Goal: Complete application form: Complete application form

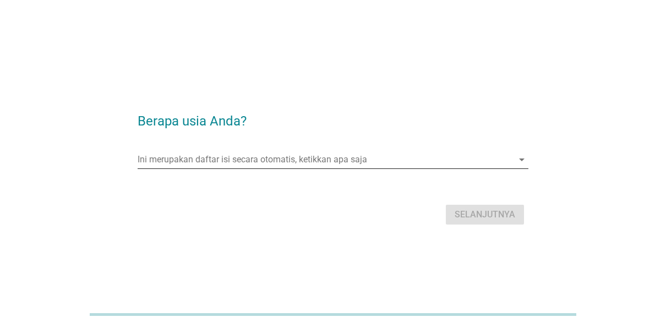
click at [324, 161] on input "Ini merupakan daftar isi secara otomatis, ketikkan apa saja" at bounding box center [326, 160] width 376 height 18
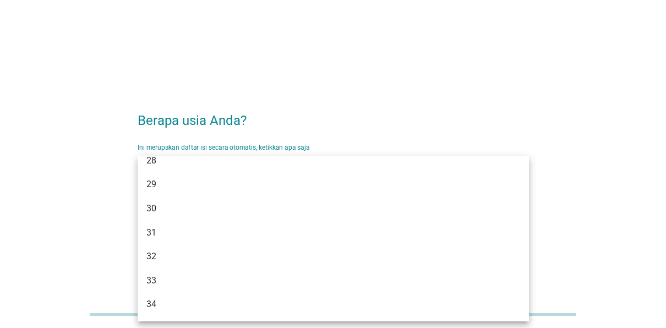
scroll to position [275, 0]
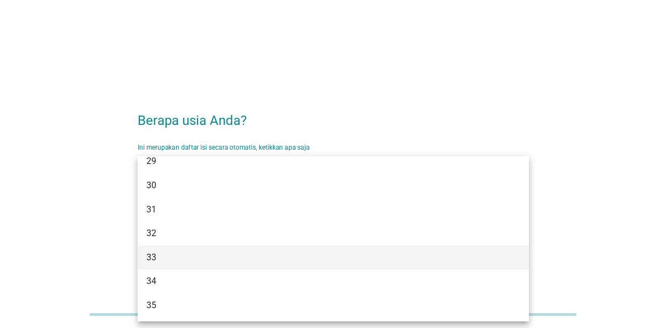
click at [169, 259] on div "33" at bounding box center [317, 257] width 342 height 13
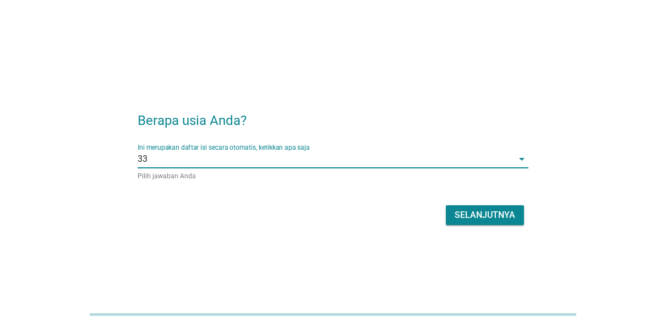
click at [459, 216] on div "Selanjutnya" at bounding box center [484, 215] width 61 height 13
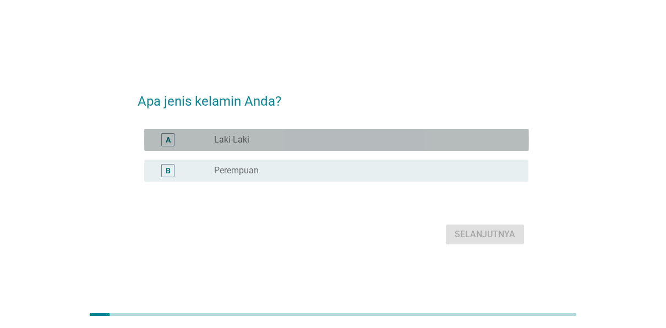
click at [304, 140] on div "radio_button_unchecked Laki-Laki" at bounding box center [362, 139] width 297 height 11
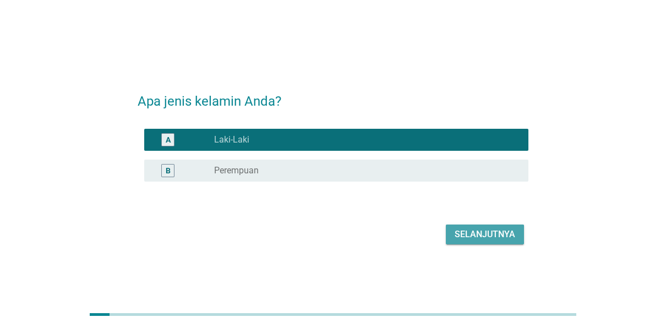
click at [505, 243] on button "Selanjutnya" at bounding box center [485, 234] width 78 height 20
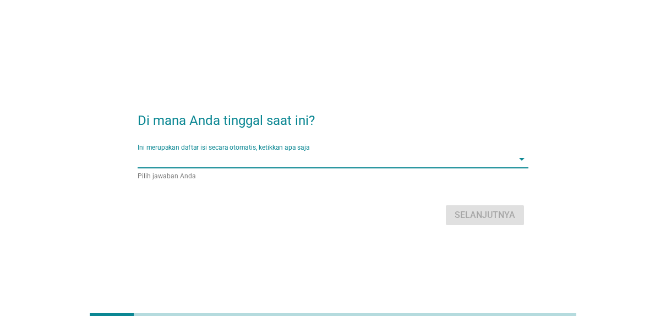
click at [394, 160] on input "Ini merupakan daftar isi secara otomatis, ketikkan apa saja" at bounding box center [326, 159] width 376 height 18
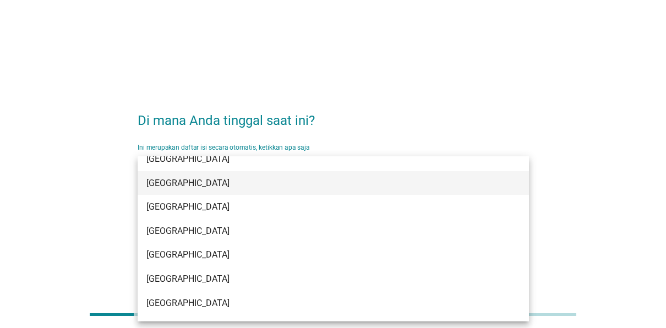
scroll to position [165, 0]
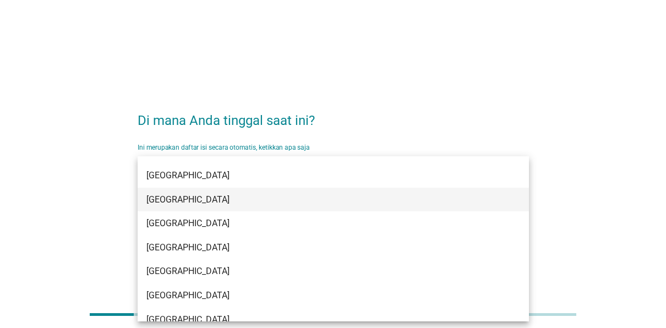
click at [196, 196] on div "[GEOGRAPHIC_DATA]" at bounding box center [317, 199] width 342 height 13
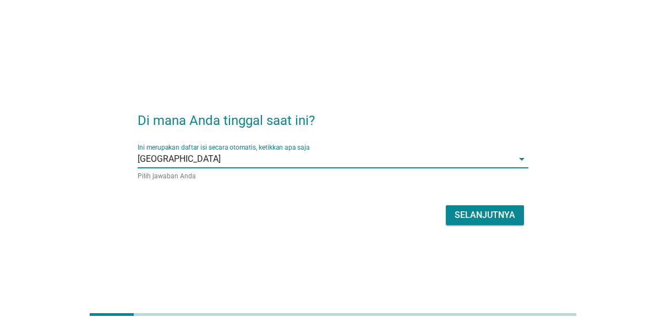
click at [492, 211] on div "Selanjutnya" at bounding box center [484, 215] width 61 height 13
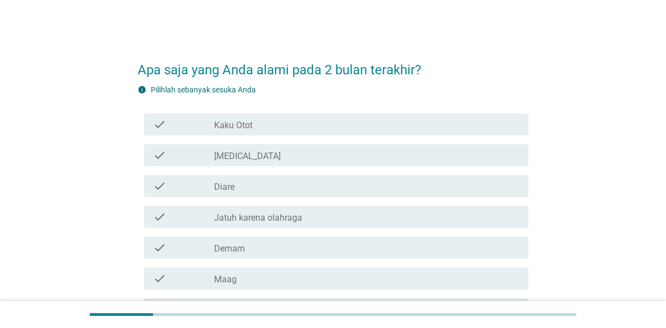
click at [273, 155] on div "check_box_outline_blank [MEDICAL_DATA]" at bounding box center [367, 155] width 306 height 13
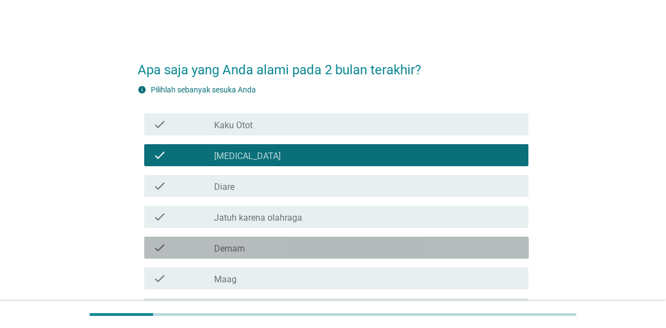
click at [264, 244] on div "check_box_outline_blank Demam" at bounding box center [367, 247] width 306 height 13
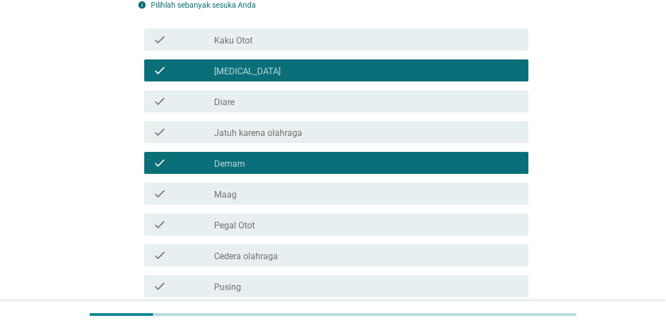
scroll to position [110, 0]
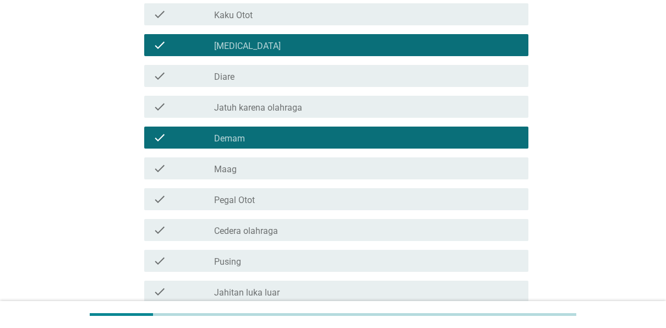
click at [257, 256] on div "check_box_outline_blank Pusing" at bounding box center [367, 260] width 306 height 13
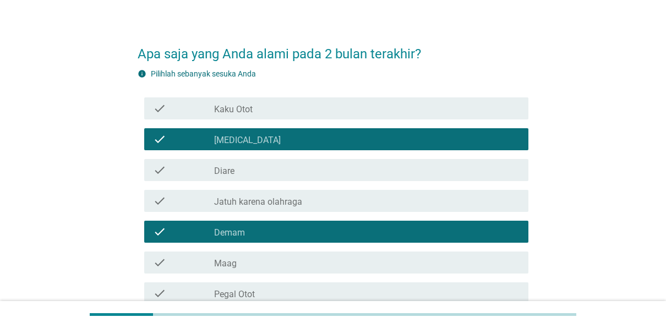
scroll to position [0, 0]
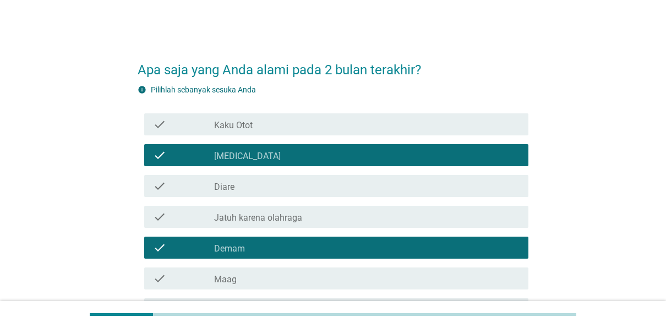
click at [273, 122] on div "check_box_outline_blank Kaku Otot" at bounding box center [367, 124] width 306 height 13
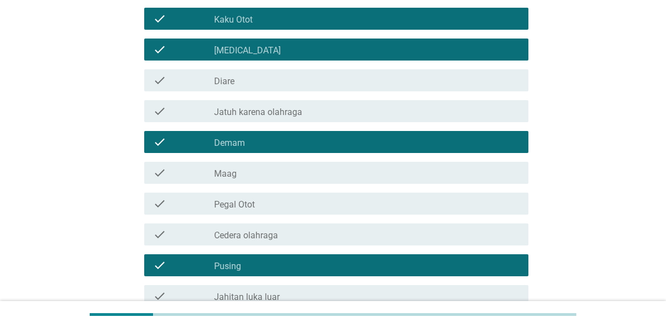
scroll to position [110, 0]
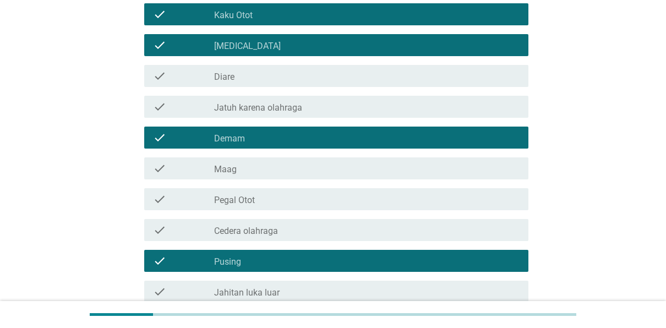
click at [290, 204] on div "check_box_outline_blank Pegal Otot" at bounding box center [367, 199] width 306 height 13
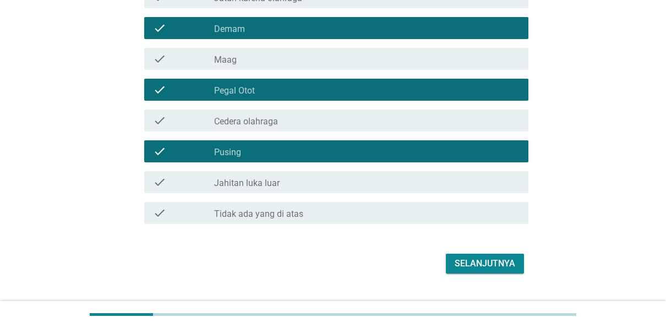
scroll to position [220, 0]
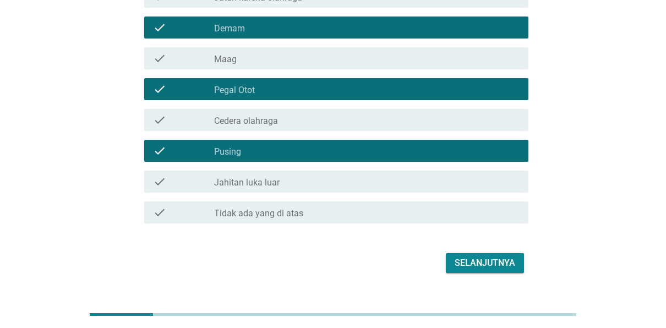
click at [469, 267] on div "Selanjutnya" at bounding box center [484, 262] width 61 height 13
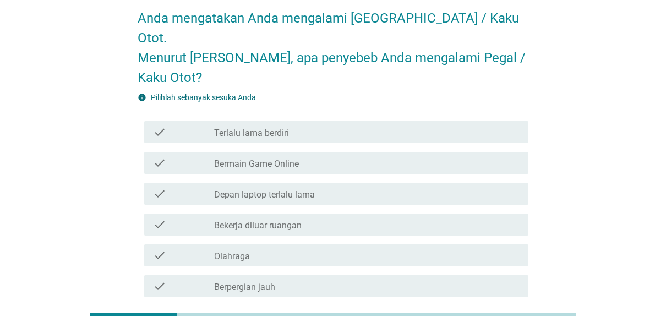
scroll to position [50, 0]
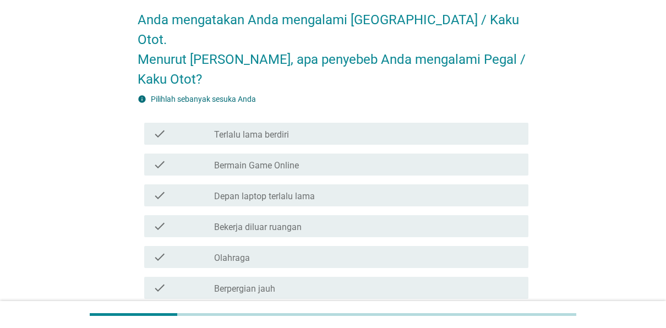
click at [311, 127] on div "check_box_outline_blank Terlalu lama berdiri" at bounding box center [367, 133] width 306 height 13
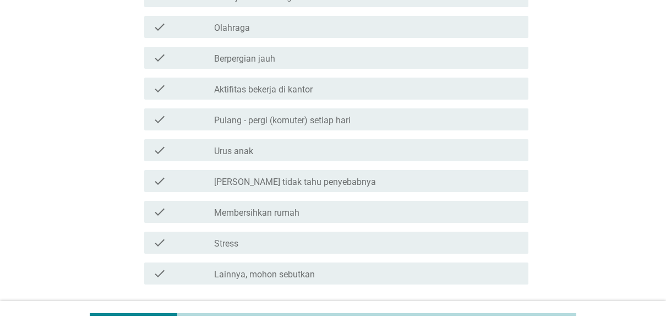
scroll to position [325, 0]
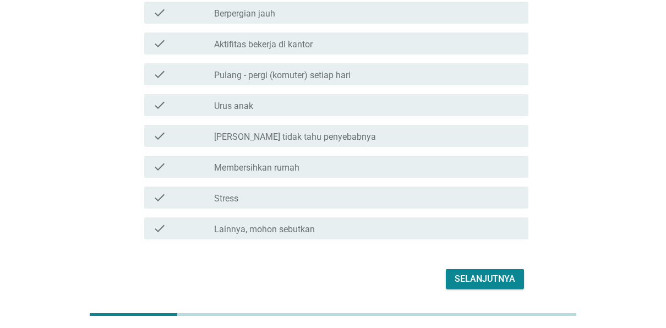
click at [485, 269] on button "Selanjutnya" at bounding box center [485, 279] width 78 height 20
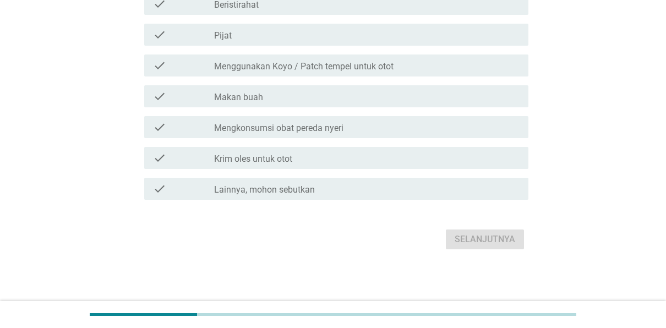
scroll to position [0, 0]
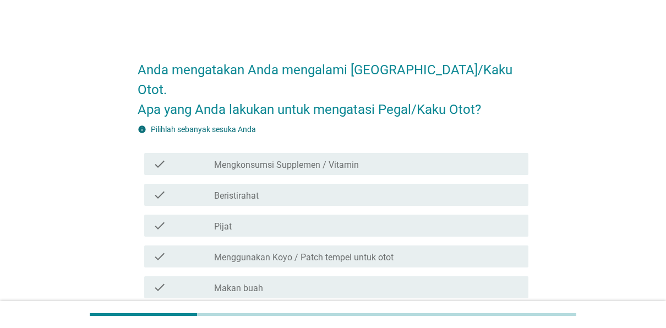
click at [314, 219] on div "check_box_outline_blank Pijat" at bounding box center [367, 225] width 306 height 13
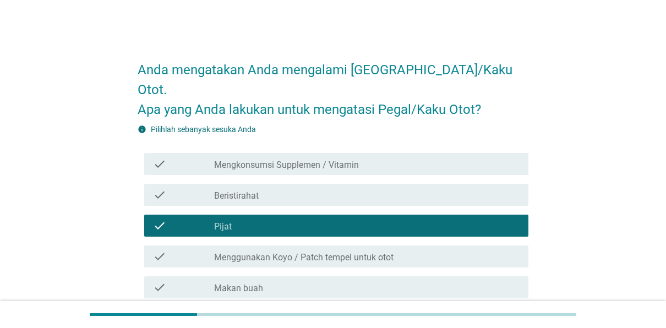
click at [322, 188] on div "check_box_outline_blank Beristirahat" at bounding box center [367, 194] width 306 height 13
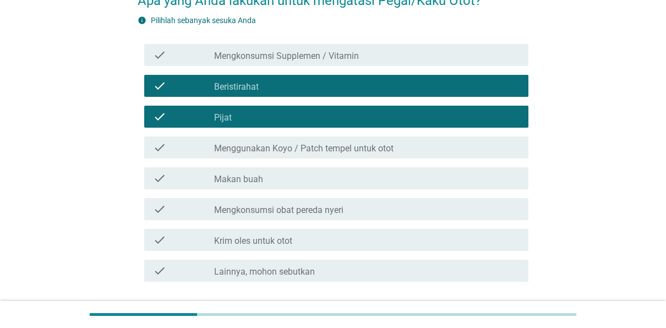
scroll to position [110, 0]
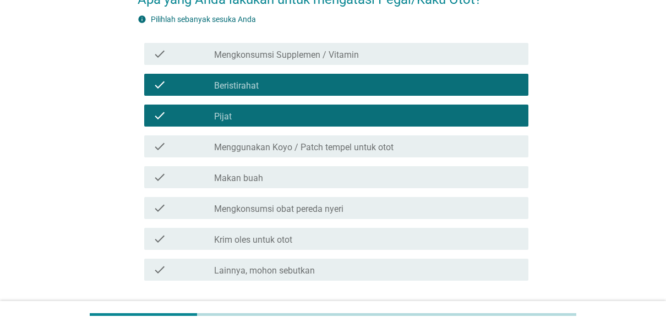
click at [316, 142] on label "Menggunakan Koyo / Patch tempel untuk otot" at bounding box center [303, 147] width 179 height 11
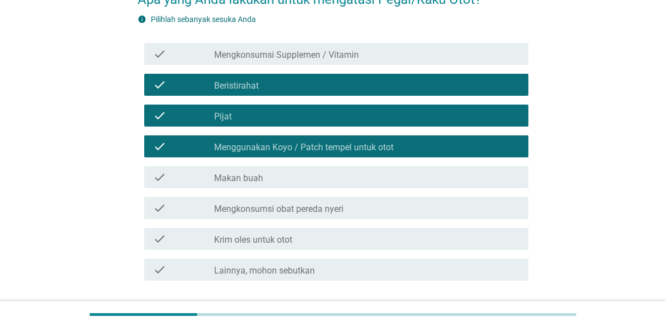
click at [356, 201] on div "check_box_outline_blank Mengkonsumsi obat pereda nyeri" at bounding box center [367, 207] width 306 height 13
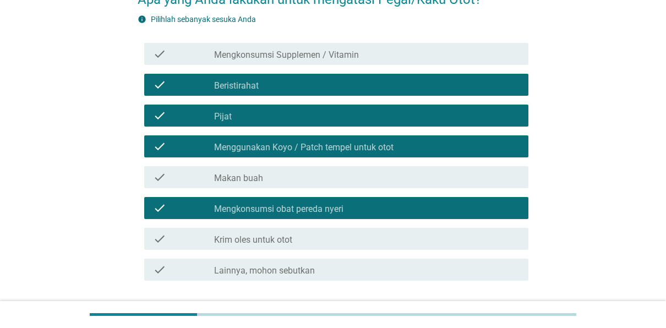
click at [501, 314] on div "Selanjutnya" at bounding box center [484, 320] width 61 height 13
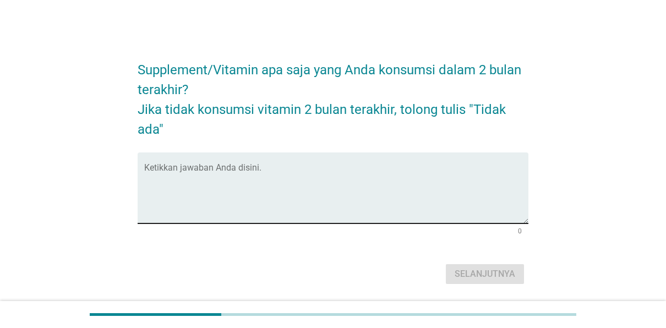
click at [447, 178] on textarea "Ketikkan jawaban Anda disini." at bounding box center [336, 195] width 385 height 58
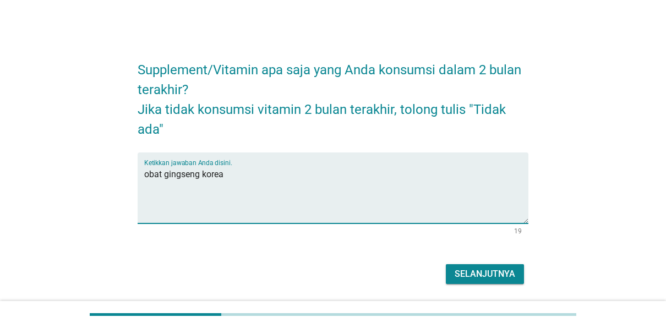
type textarea "obat gingseng korea"
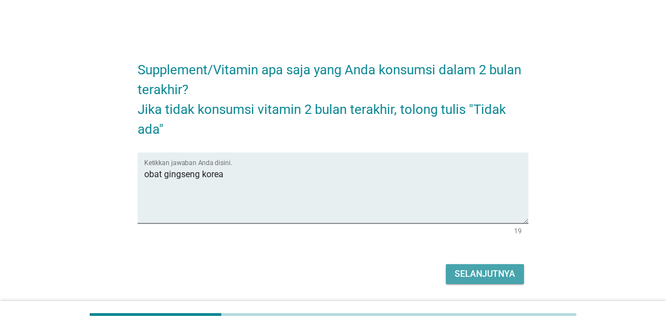
click at [487, 273] on div "Selanjutnya" at bounding box center [484, 273] width 61 height 13
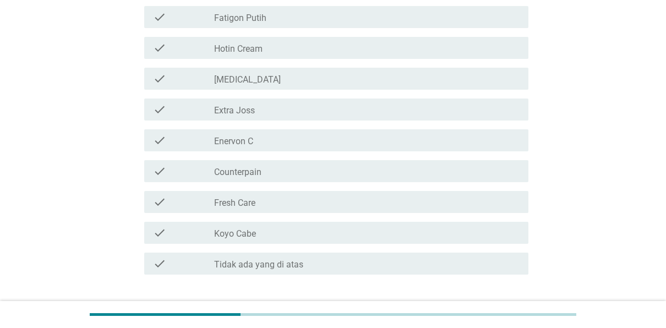
scroll to position [275, 0]
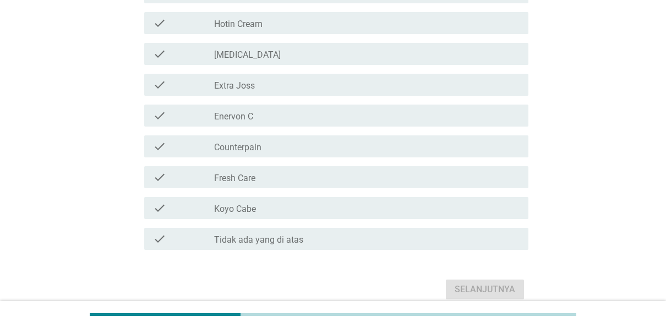
click at [323, 190] on div "check check_box_outline_blank Fresh Care" at bounding box center [333, 177] width 391 height 31
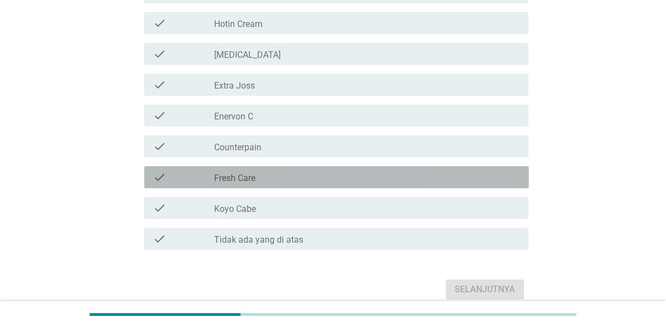
click at [330, 177] on div "check_box_outline_blank Fresh Care" at bounding box center [367, 177] width 306 height 13
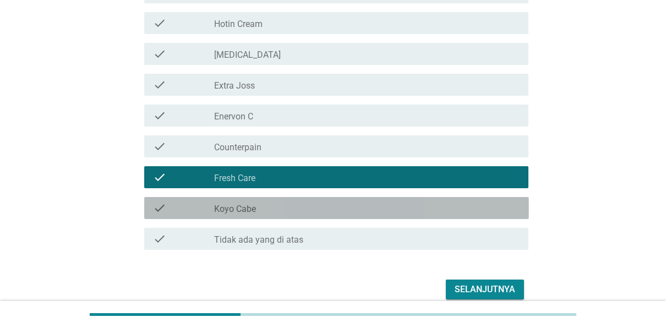
click at [246, 202] on div "check_box_outline_blank Koyo Cabe" at bounding box center [367, 207] width 306 height 13
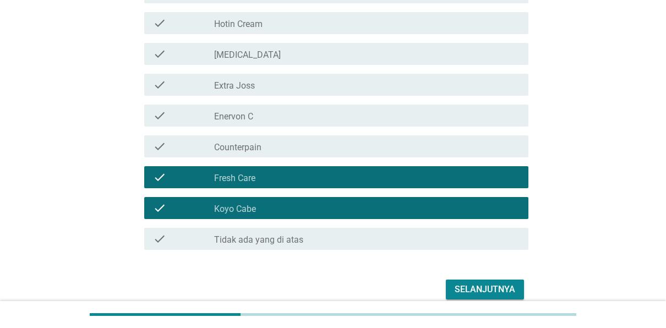
click at [472, 288] on div "Selanjutnya" at bounding box center [484, 289] width 61 height 13
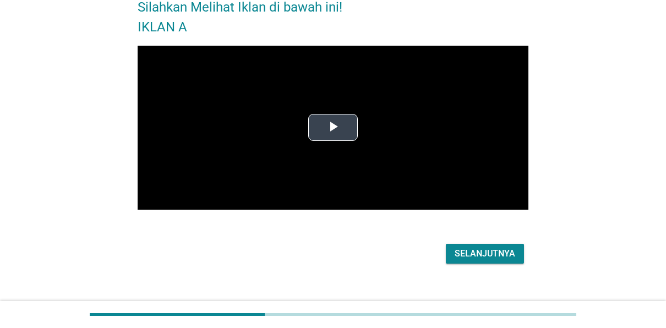
scroll to position [77, 0]
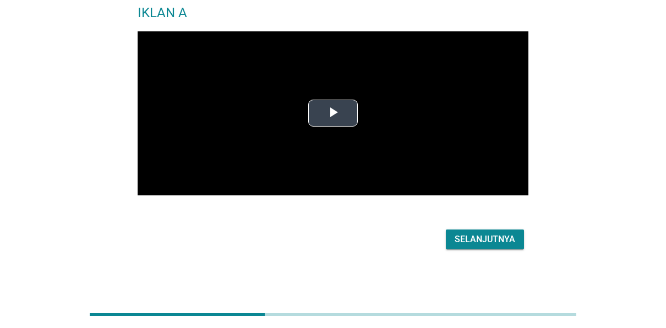
click at [333, 113] on span "Video Player" at bounding box center [333, 113] width 0 height 0
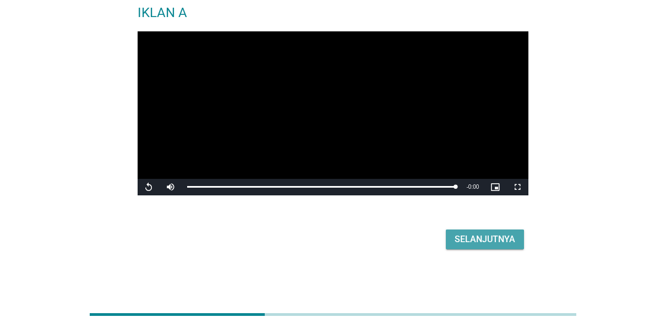
click at [520, 238] on button "Selanjutnya" at bounding box center [485, 239] width 78 height 20
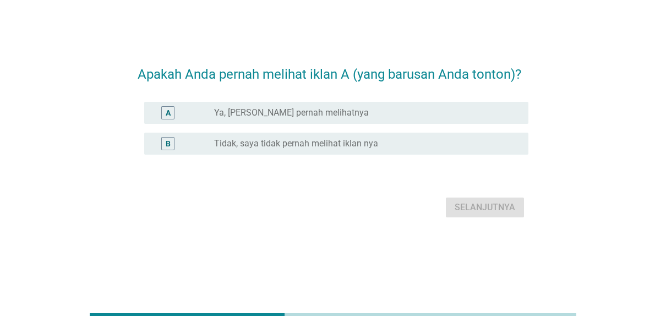
scroll to position [0, 0]
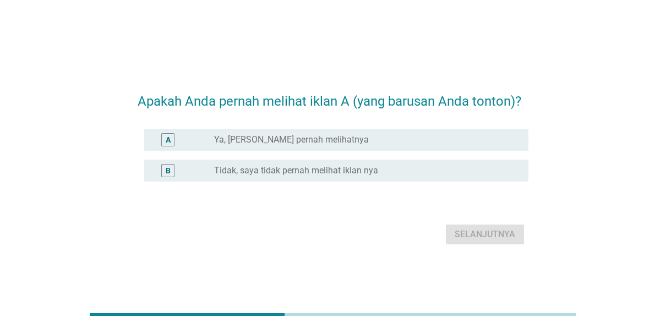
click at [343, 142] on label "Ya, [PERSON_NAME] pernah melihatnya" at bounding box center [291, 139] width 155 height 11
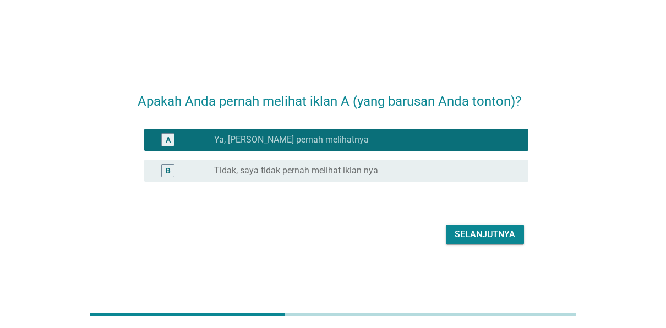
click at [468, 235] on div "Selanjutnya" at bounding box center [484, 234] width 61 height 13
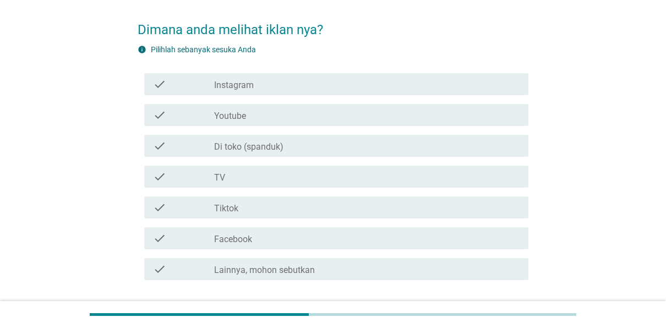
scroll to position [55, 0]
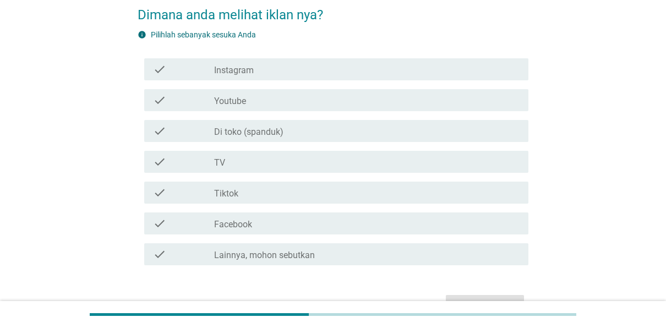
click at [301, 160] on div "check_box_outline_blank TV" at bounding box center [367, 161] width 306 height 13
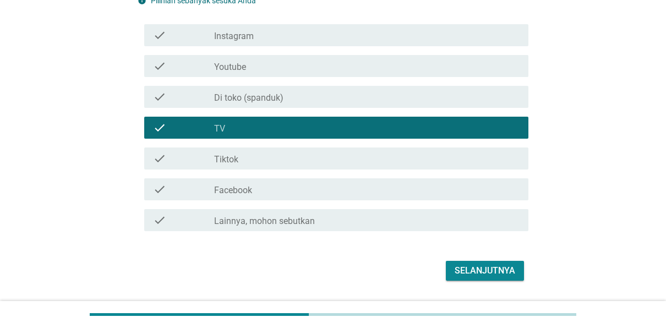
scroll to position [120, 0]
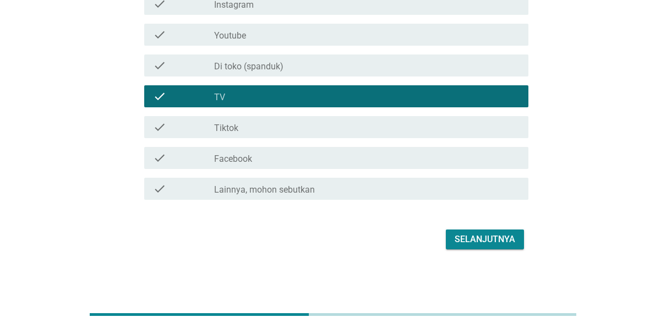
click at [465, 235] on div "Selanjutnya" at bounding box center [484, 239] width 61 height 13
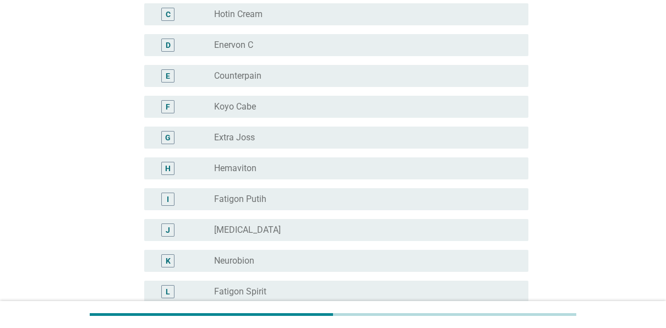
scroll to position [275, 0]
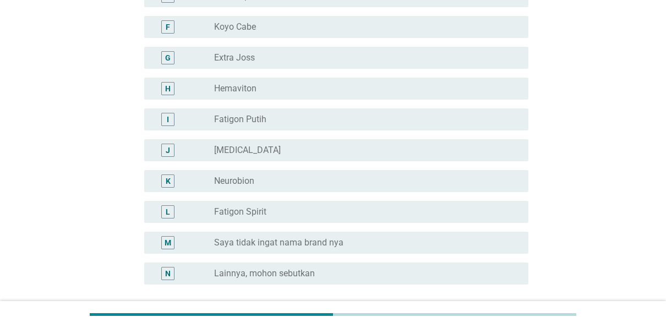
click at [273, 216] on div "radio_button_unchecked Fatigon Spirit" at bounding box center [362, 211] width 297 height 11
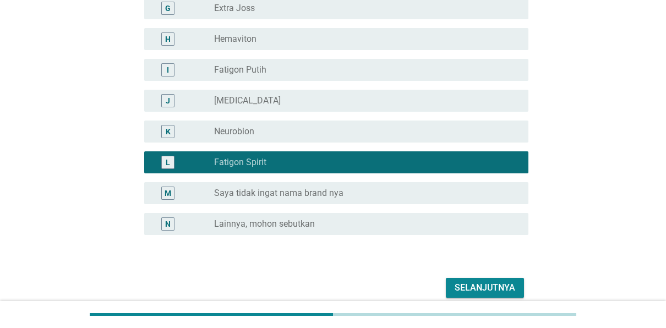
scroll to position [373, 0]
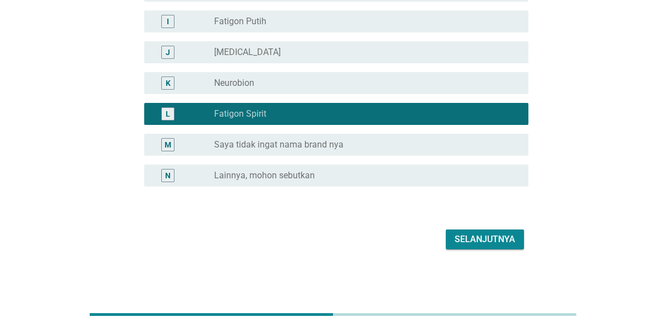
click at [526, 249] on div "Selanjutnya" at bounding box center [333, 239] width 391 height 26
click at [503, 239] on div "Selanjutnya" at bounding box center [484, 239] width 61 height 13
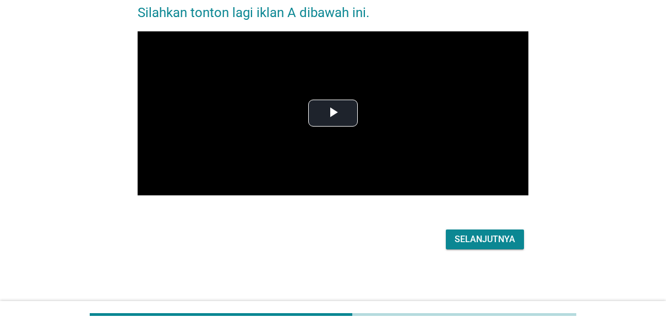
scroll to position [0, 0]
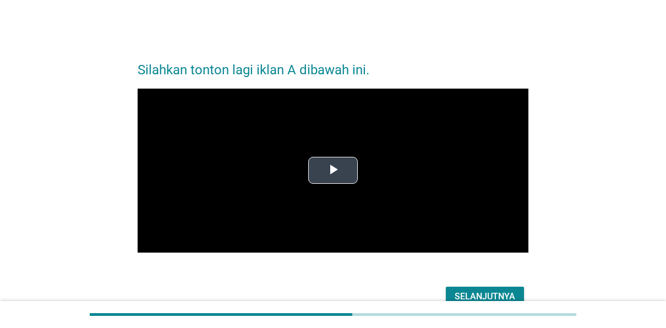
click at [333, 171] on span "Video Player" at bounding box center [333, 171] width 0 height 0
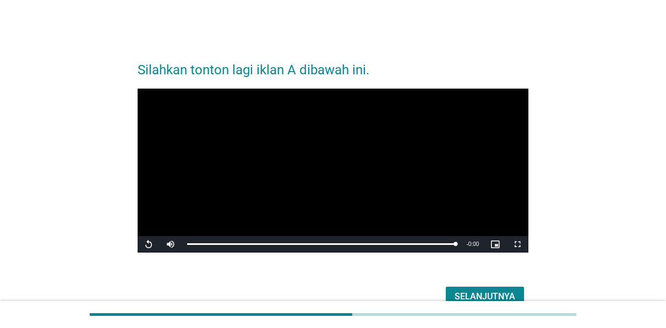
click at [468, 291] on div "Selanjutnya" at bounding box center [484, 296] width 61 height 13
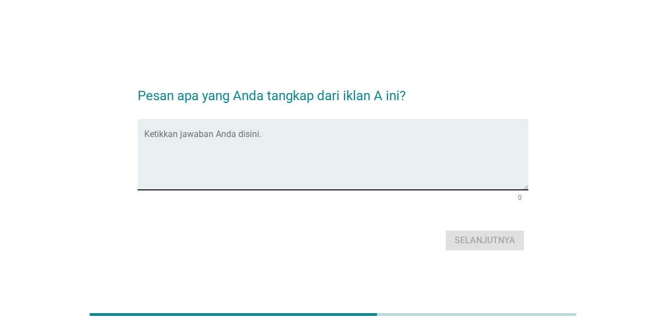
click at [313, 150] on textarea "Ketikkan jawaban Anda disini." at bounding box center [336, 161] width 385 height 58
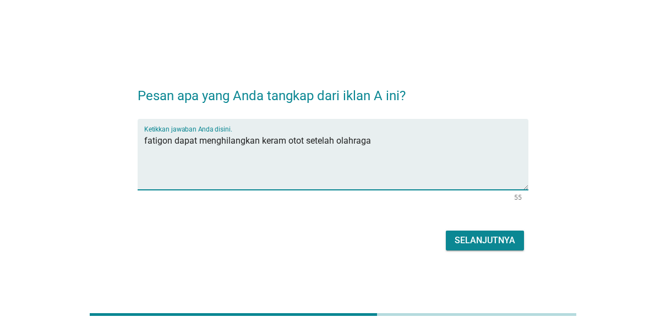
type textarea "fatigon dapat menghilangkan keram otot setelah olahraga"
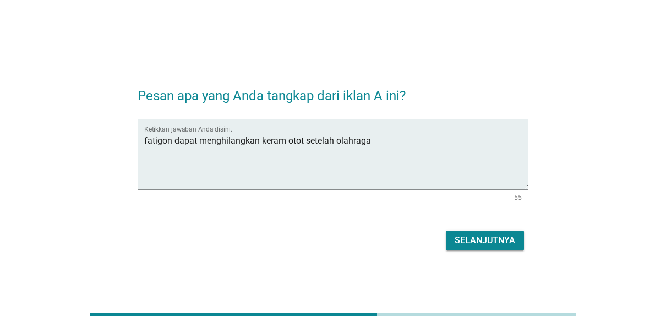
drag, startPoint x: 480, startPoint y: 254, endPoint x: 486, endPoint y: 245, distance: 11.1
click at [480, 254] on div "Pesan apa yang Anda tangkap dari iklan A ini? Ketikkan jawaban Anda disini. fat…" at bounding box center [333, 164] width 409 height 196
click at [486, 244] on div "Selanjutnya" at bounding box center [484, 240] width 61 height 13
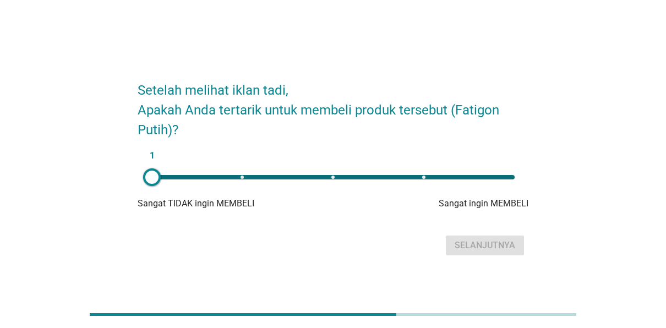
click at [418, 180] on div "1" at bounding box center [333, 177] width 380 height 22
type input "4"
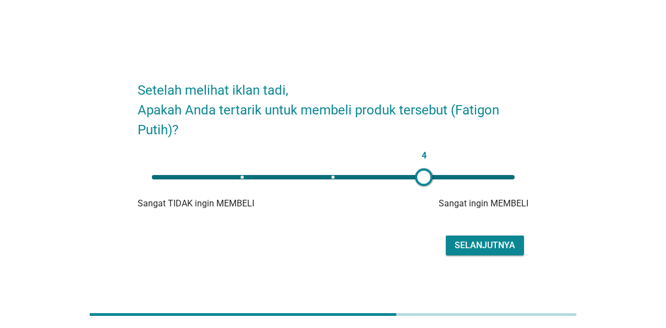
click at [486, 240] on div "Selanjutnya" at bounding box center [484, 245] width 61 height 13
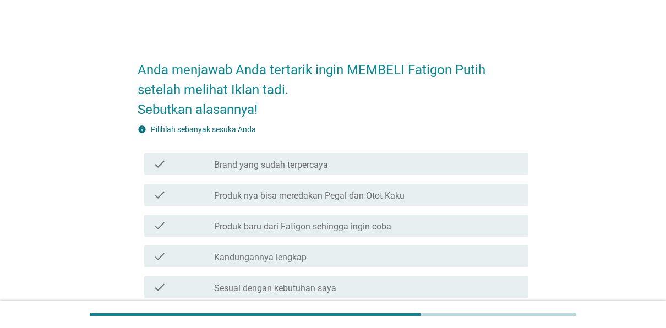
click at [348, 167] on div "check_box_outline_blank Brand yang sudah terpercaya" at bounding box center [367, 163] width 306 height 13
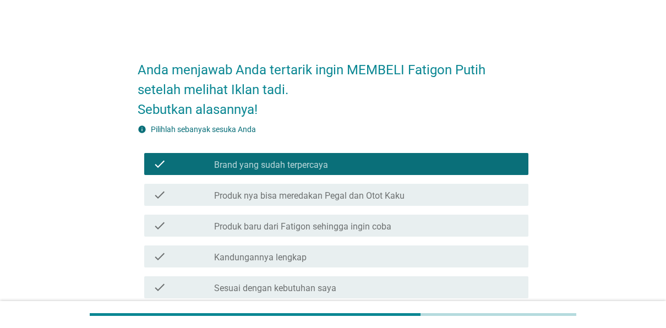
click at [359, 199] on label "Produk nya bisa meredakan Pegal dan Otot Kaku" at bounding box center [309, 195] width 190 height 11
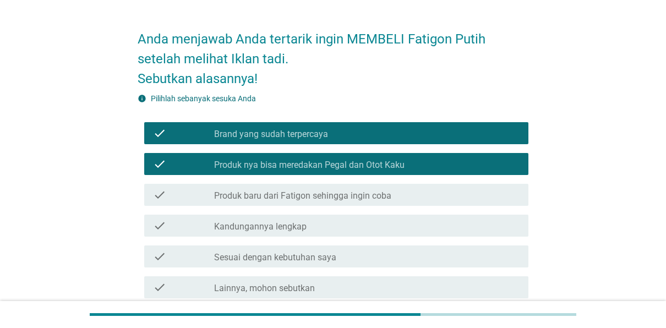
scroll to position [110, 0]
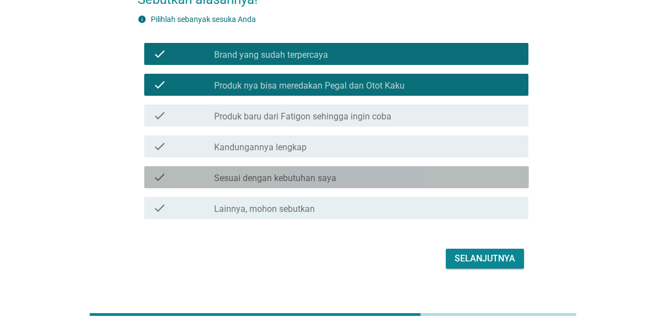
click at [387, 184] on div "check check_box_outline_blank Sesuai dengan kebutuhan saya" at bounding box center [336, 177] width 385 height 22
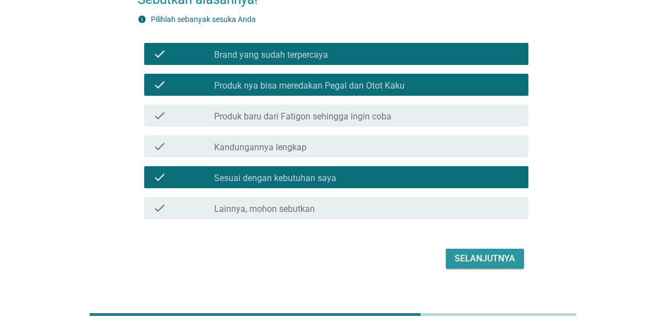
click at [472, 257] on div "Selanjutnya" at bounding box center [484, 258] width 61 height 13
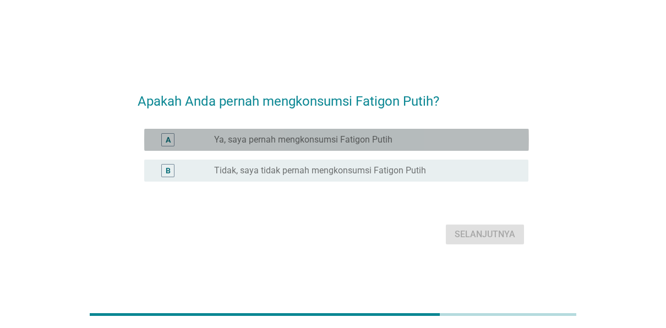
click at [409, 143] on div "radio_button_unchecked Ya, saya pernah mengkonsumsi Fatigon Putih" at bounding box center [362, 139] width 297 height 11
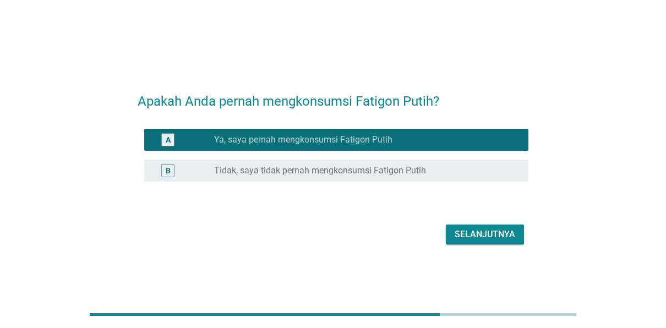
click at [469, 232] on div "Selanjutnya" at bounding box center [484, 234] width 61 height 13
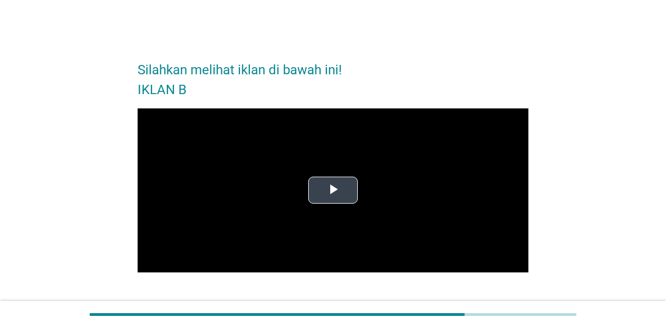
click at [333, 190] on span "Video Player" at bounding box center [333, 190] width 0 height 0
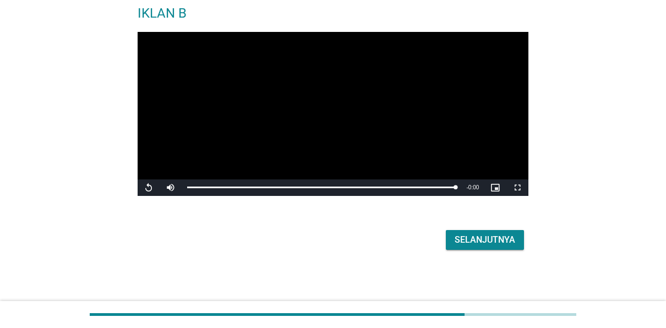
scroll to position [77, 0]
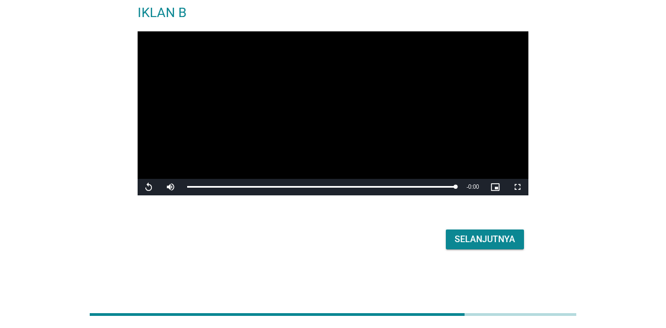
click at [516, 242] on button "Selanjutnya" at bounding box center [485, 239] width 78 height 20
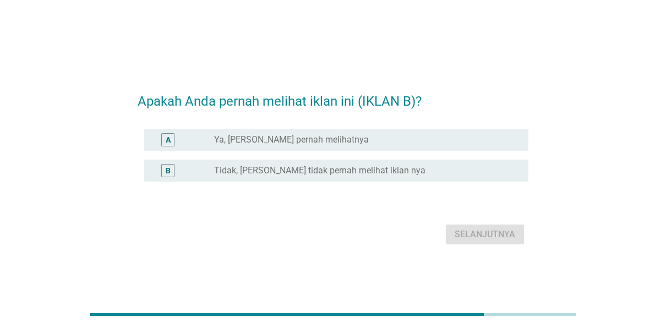
click at [393, 142] on div "radio_button_unchecked Ya, [PERSON_NAME] pernah melihatnya" at bounding box center [362, 139] width 297 height 11
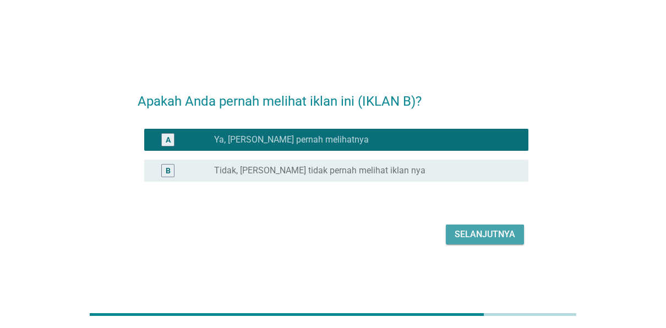
click at [476, 230] on div "Selanjutnya" at bounding box center [484, 234] width 61 height 13
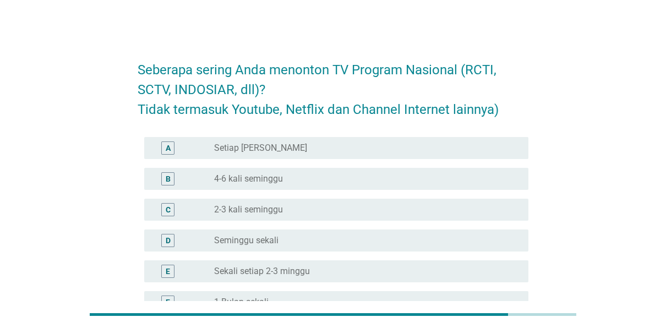
click at [334, 149] on div "radio_button_unchecked Setiap Hari" at bounding box center [362, 148] width 297 height 11
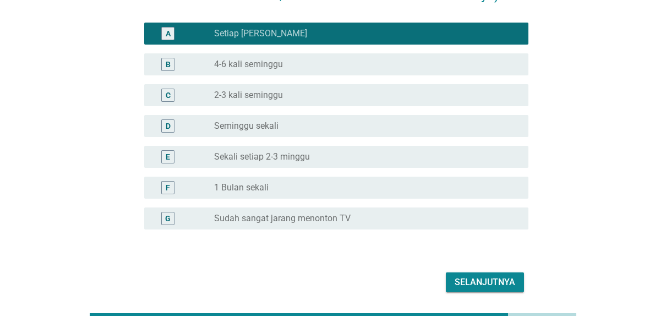
scroll to position [157, 0]
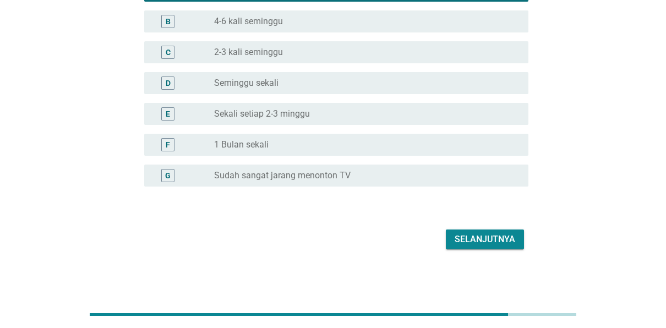
click at [470, 233] on div "Selanjutnya" at bounding box center [484, 239] width 61 height 13
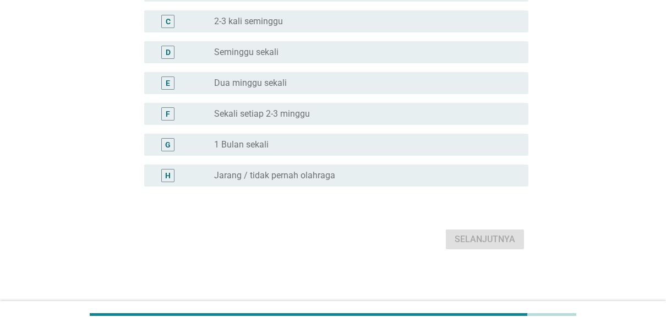
scroll to position [0, 0]
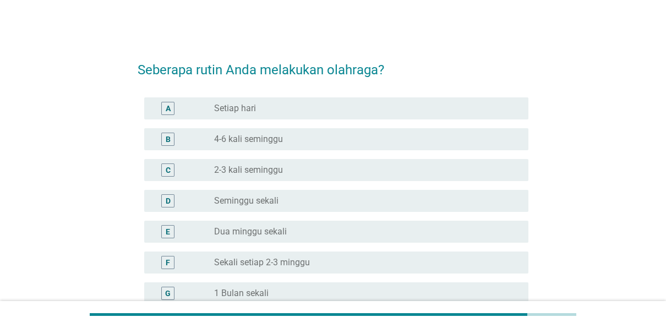
click at [293, 111] on div "radio_button_unchecked Setiap hari" at bounding box center [362, 108] width 297 height 11
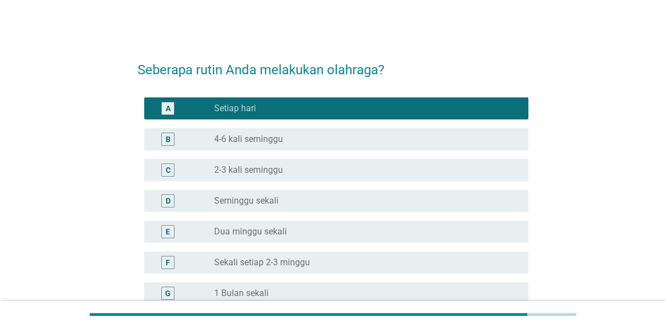
click at [284, 194] on div "radio_button_unchecked Seminggu sekali" at bounding box center [367, 200] width 306 height 13
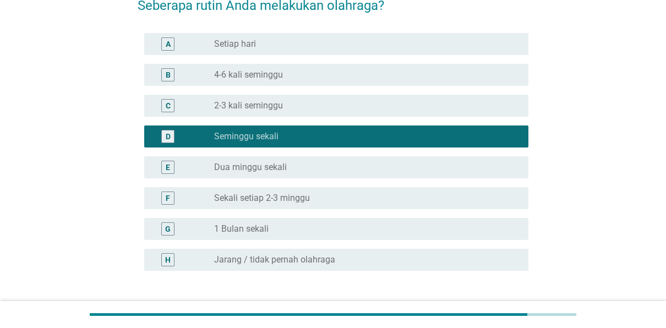
scroll to position [149, 0]
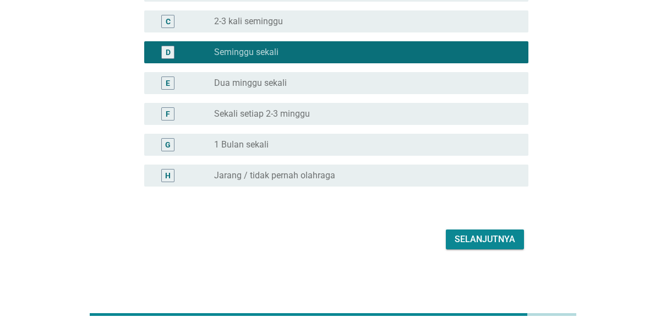
click at [498, 245] on div "Selanjutnya" at bounding box center [484, 239] width 61 height 13
